Goal: Information Seeking & Learning: Learn about a topic

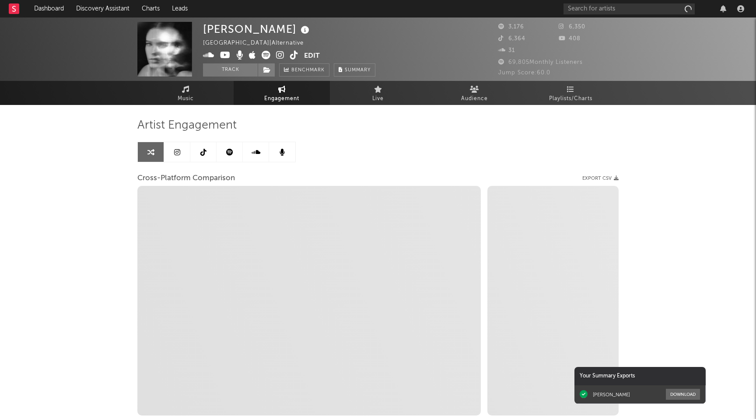
select select "1w"
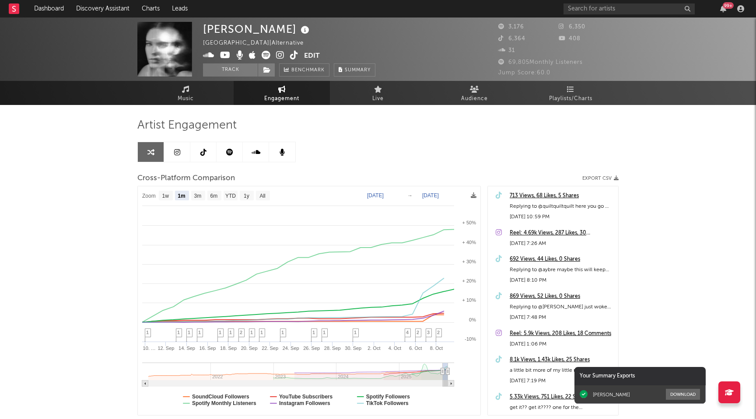
select select "1m"
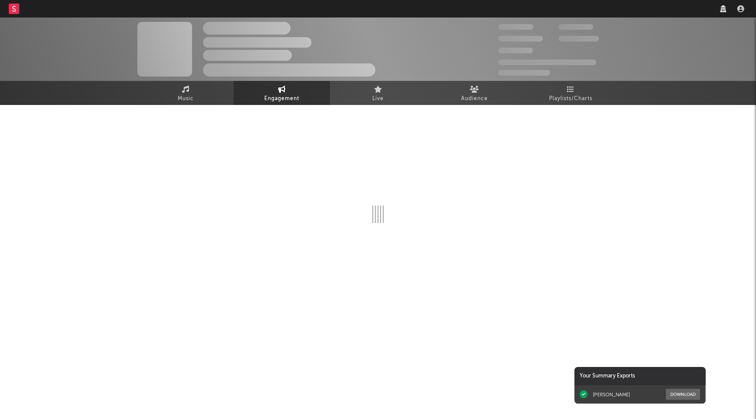
select select "1w"
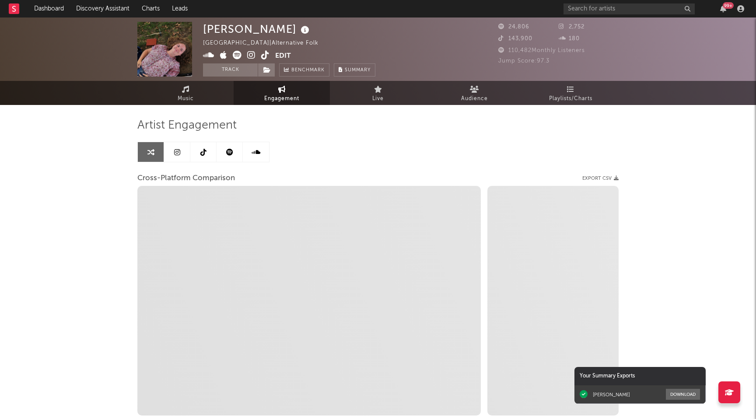
select select "1m"
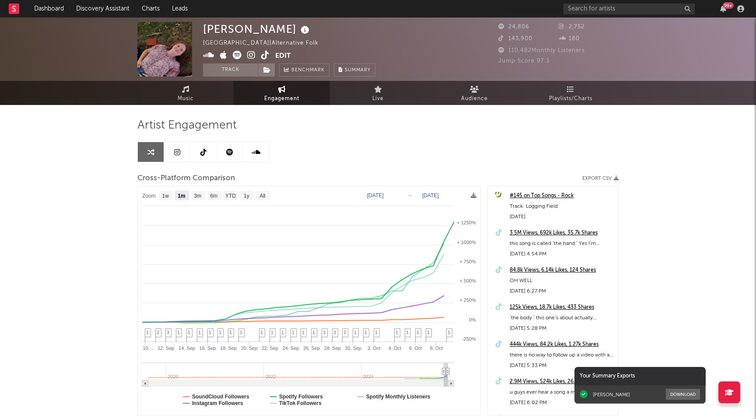
select select "1m"
click at [577, 226] on div "3.5M Views, 692k Likes, 35.7k Shares this song is called ‘the hand.’ Yes I’m pu…" at bounding box center [553, 241] width 130 height 37
click at [576, 234] on div "3.5M Views, 692k Likes, 35.7k Shares" at bounding box center [561, 233] width 104 height 10
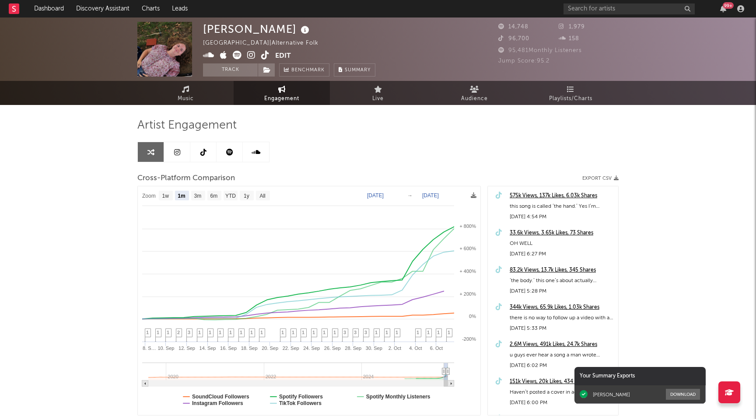
select select "1m"
click at [250, 58] on icon at bounding box center [251, 55] width 8 height 9
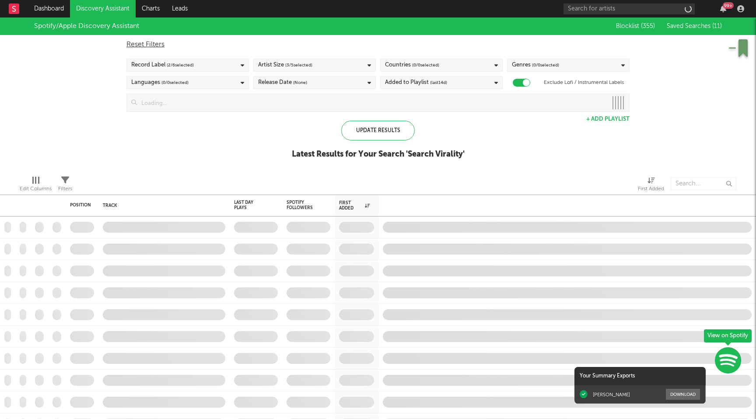
checkbox input "true"
click at [635, 7] on input "text" at bounding box center [628, 8] width 131 height 11
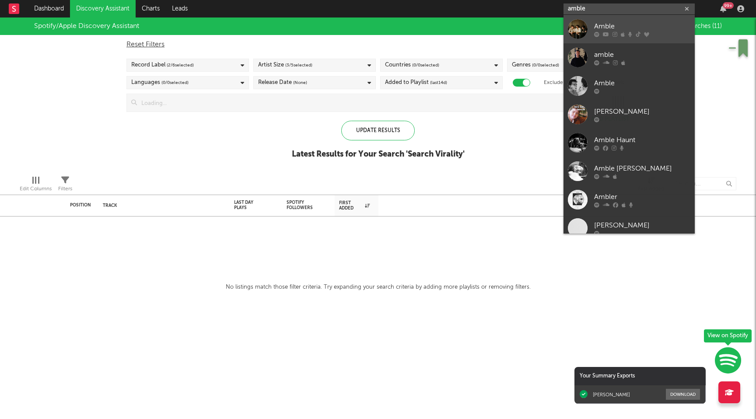
type input "amble"
click at [617, 27] on div "Amble" at bounding box center [642, 26] width 96 height 10
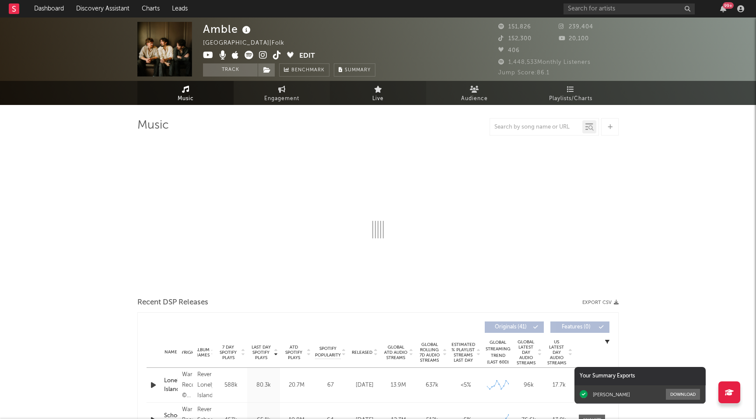
select select "6m"
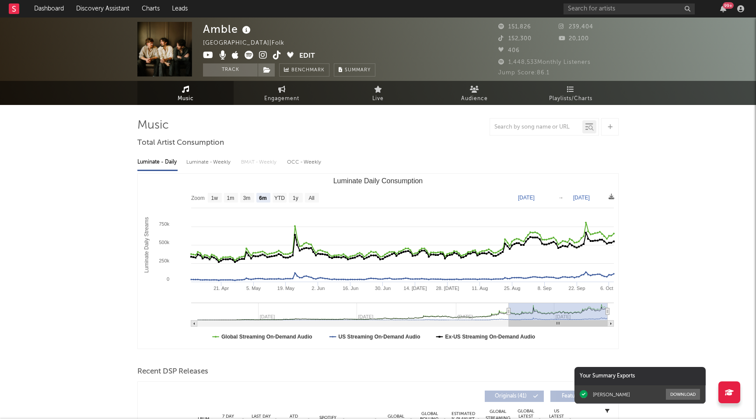
scroll to position [38, 0]
